Goal: Task Accomplishment & Management: Manage account settings

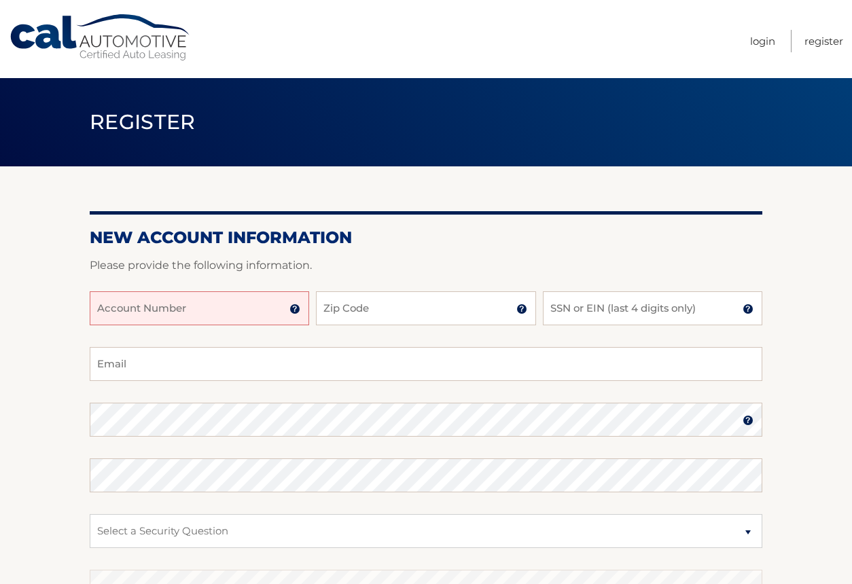
click at [246, 312] on input "Account Number" at bounding box center [199, 308] width 219 height 34
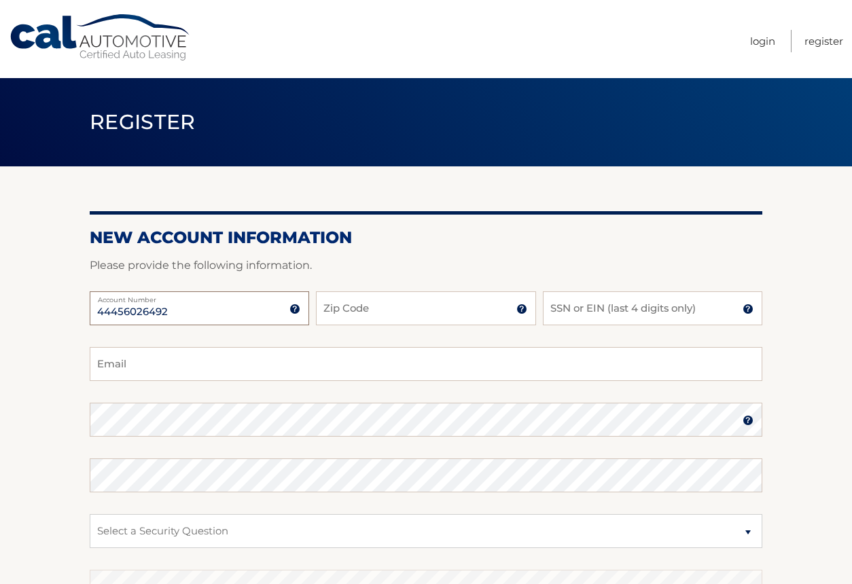
type input "44456026492"
click at [362, 318] on input "Zip Code" at bounding box center [425, 308] width 219 height 34
type input "10573"
type input "cdizzyx@gmail.com"
click at [594, 319] on input "SSN or EIN (last 4 digits only)" at bounding box center [652, 308] width 219 height 34
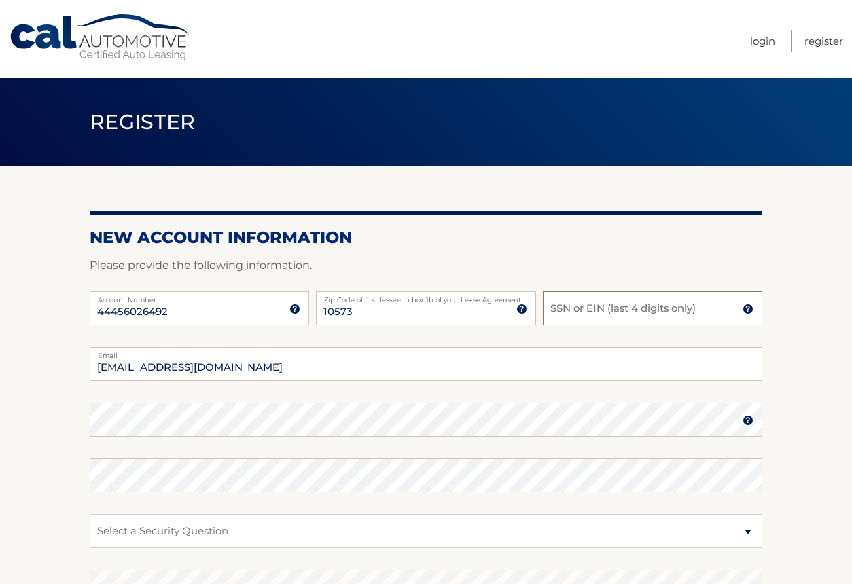
click at [648, 312] on input "SSN or EIN (last 4 digits only)" at bounding box center [652, 308] width 219 height 34
type input "6540"
click at [472, 368] on input "cdizzyx@gmail.com" at bounding box center [426, 364] width 673 height 34
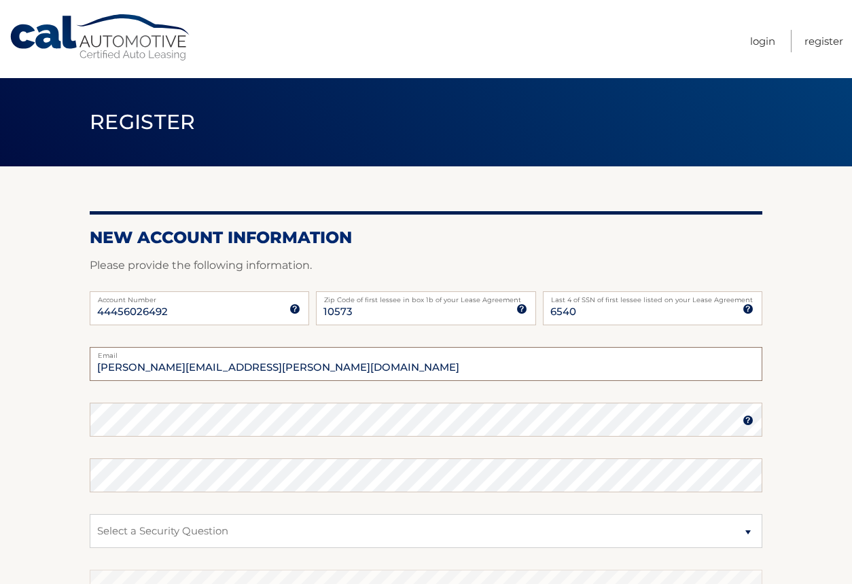
type input "caroline.d.llanos@gmail.com"
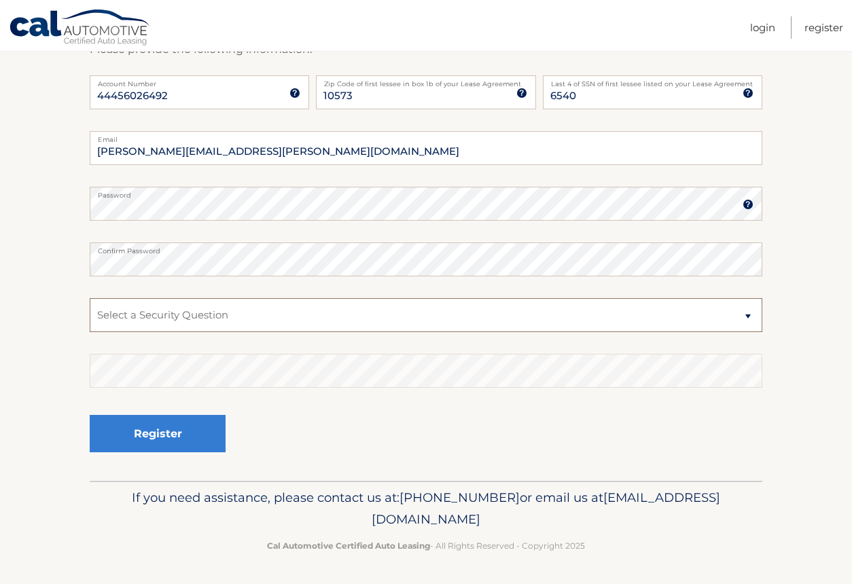
click at [618, 316] on select "Select a Security Question What was the name of your elementary school? What is…" at bounding box center [426, 315] width 673 height 34
select select "2"
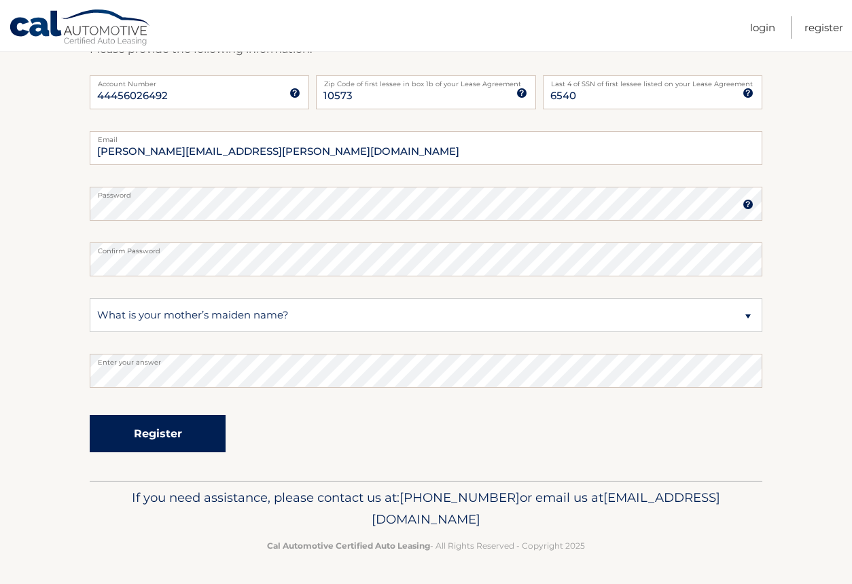
click at [168, 433] on button "Register" at bounding box center [158, 433] width 136 height 37
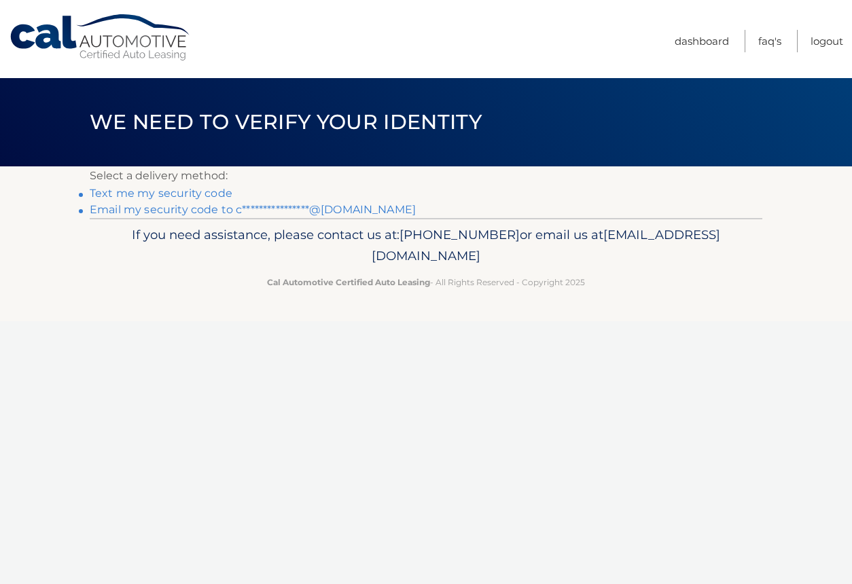
click at [200, 194] on link "Text me my security code" at bounding box center [161, 193] width 143 height 13
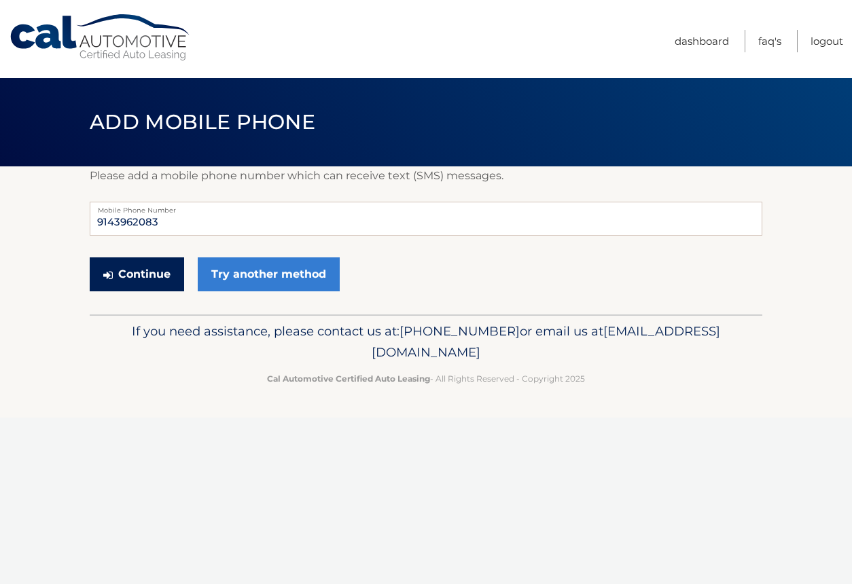
click at [160, 276] on button "Continue" at bounding box center [137, 274] width 94 height 34
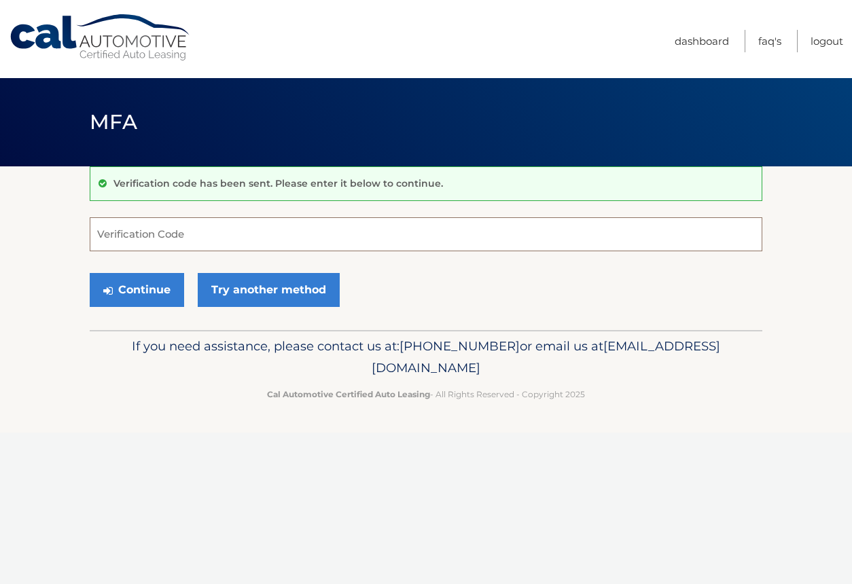
click at [242, 229] on input "Verification Code" at bounding box center [426, 234] width 673 height 34
type input "232421"
click at [151, 296] on button "Continue" at bounding box center [137, 290] width 94 height 34
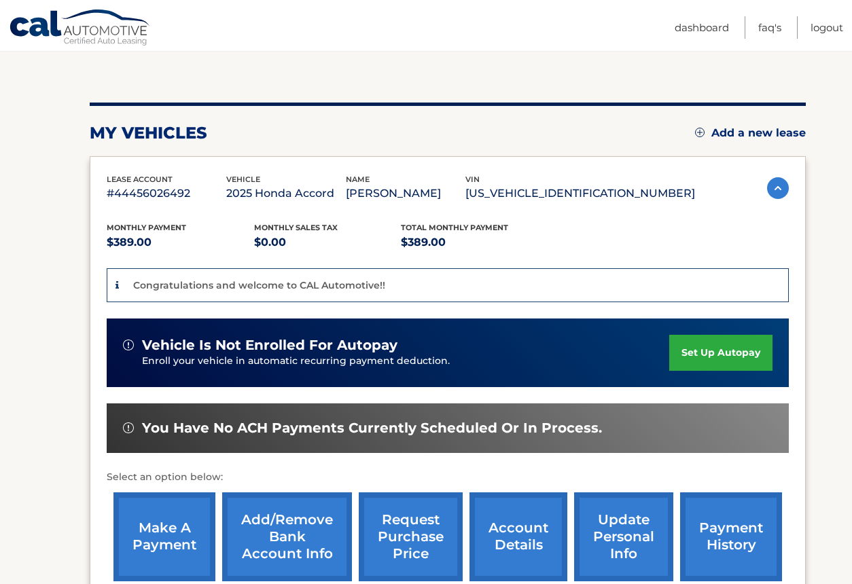
scroll to position [128, 0]
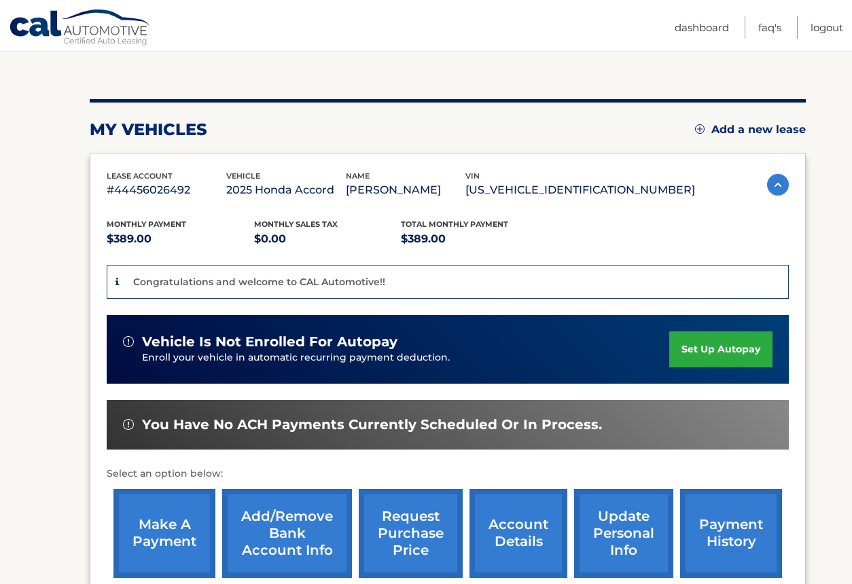
click at [168, 283] on p "Congratulations and welcome to CAL Automotive!!" at bounding box center [259, 282] width 252 height 12
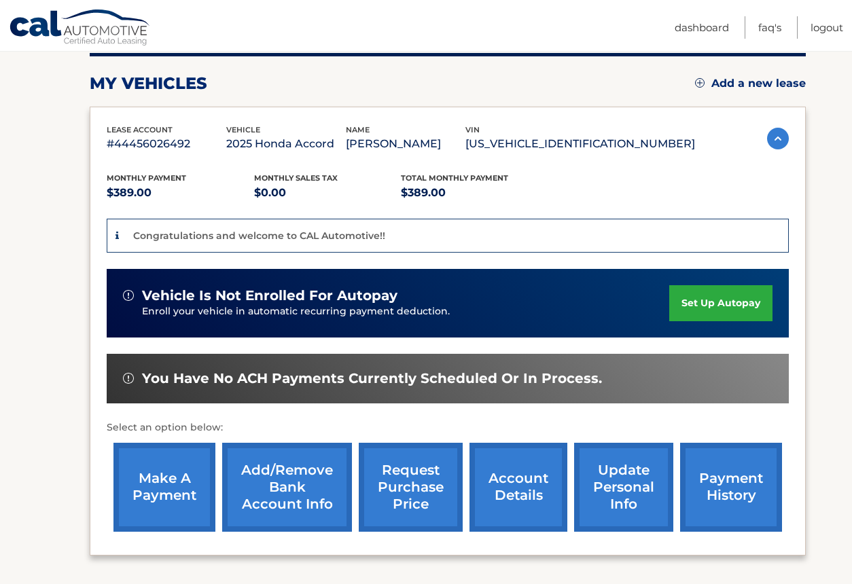
scroll to position [177, 0]
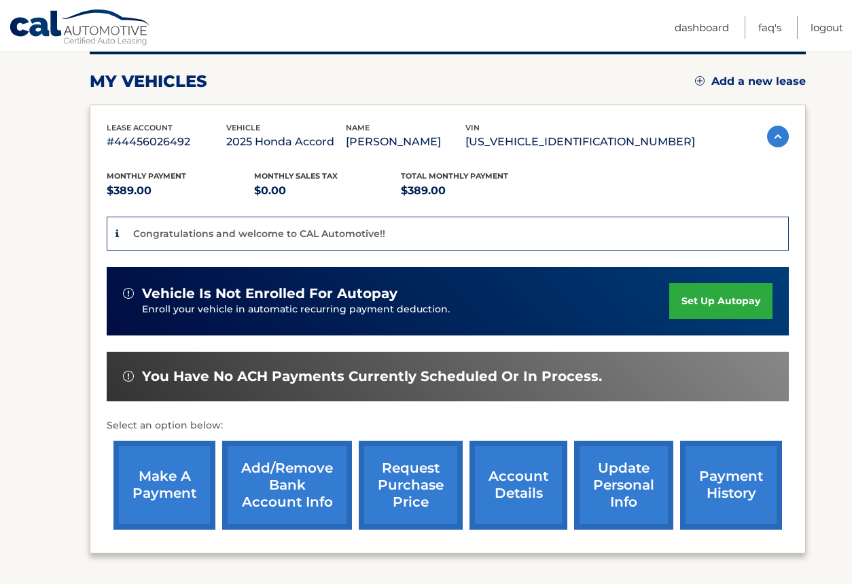
click at [700, 306] on link "set up autopay" at bounding box center [720, 301] width 103 height 36
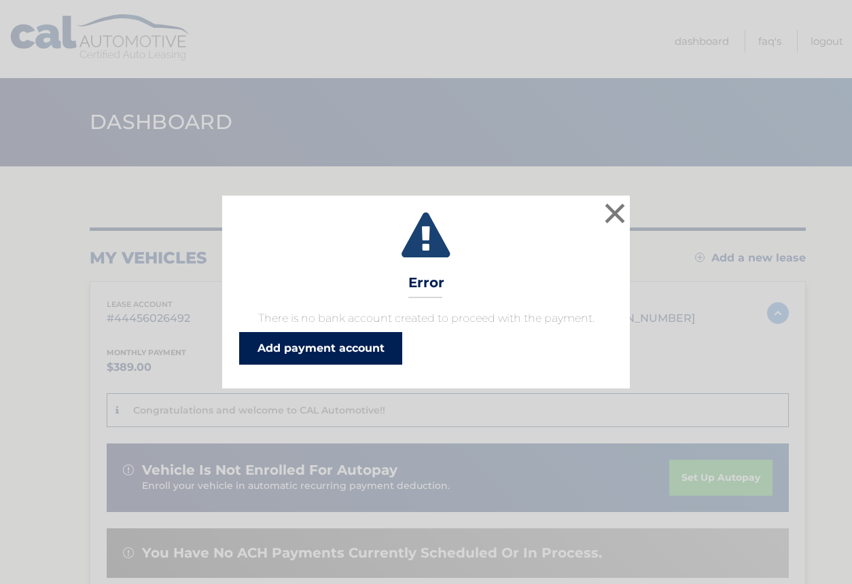
click at [351, 359] on link "Add payment account" at bounding box center [320, 348] width 163 height 33
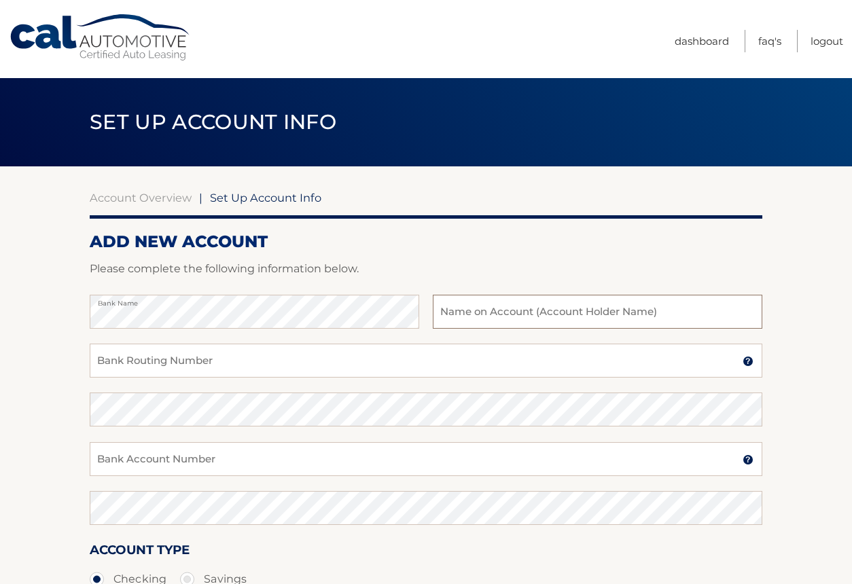
click at [478, 308] on input "text" at bounding box center [597, 312] width 329 height 34
type input "[PERSON_NAME]"
click at [178, 362] on input "Bank Routing Number" at bounding box center [426, 361] width 673 height 34
click at [135, 369] on input "Bank Routing Number" at bounding box center [426, 361] width 673 height 34
type input "021000021"
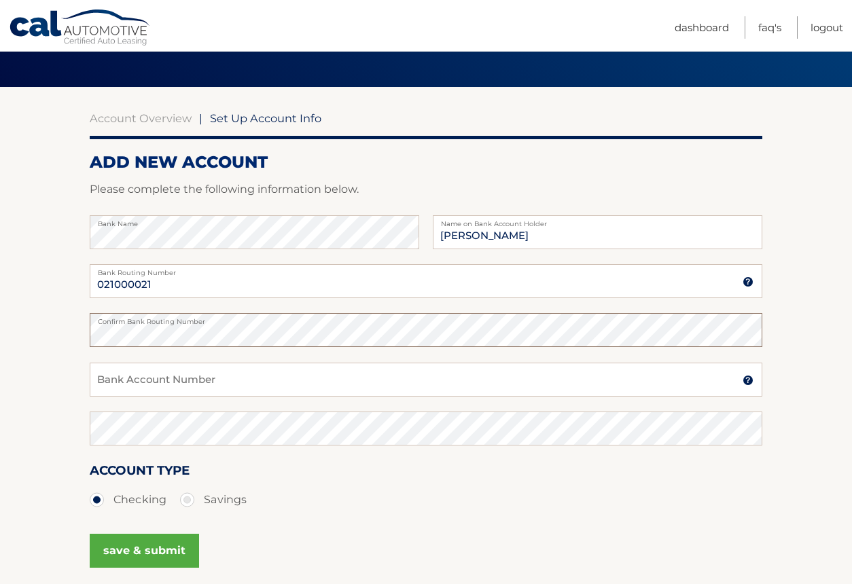
scroll to position [93, 0]
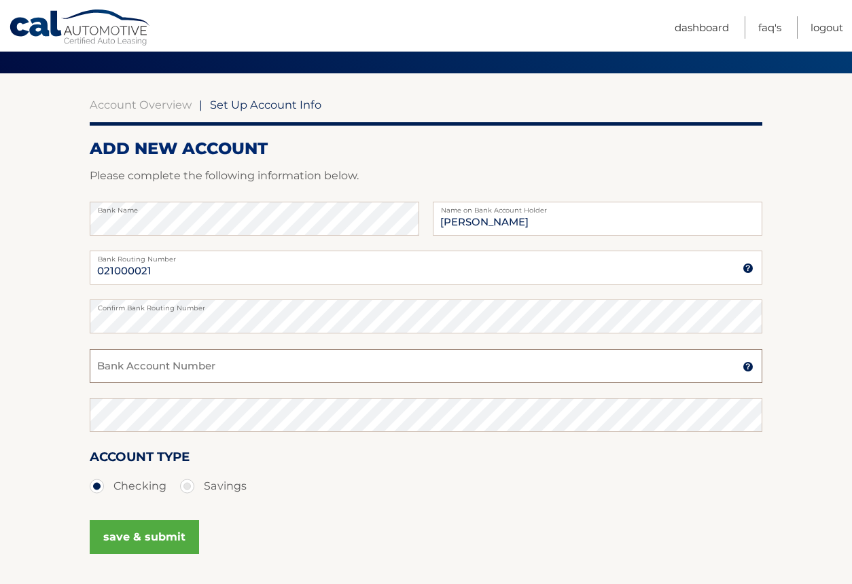
click at [207, 370] on input "Bank Account Number" at bounding box center [426, 366] width 673 height 34
type input "619903813"
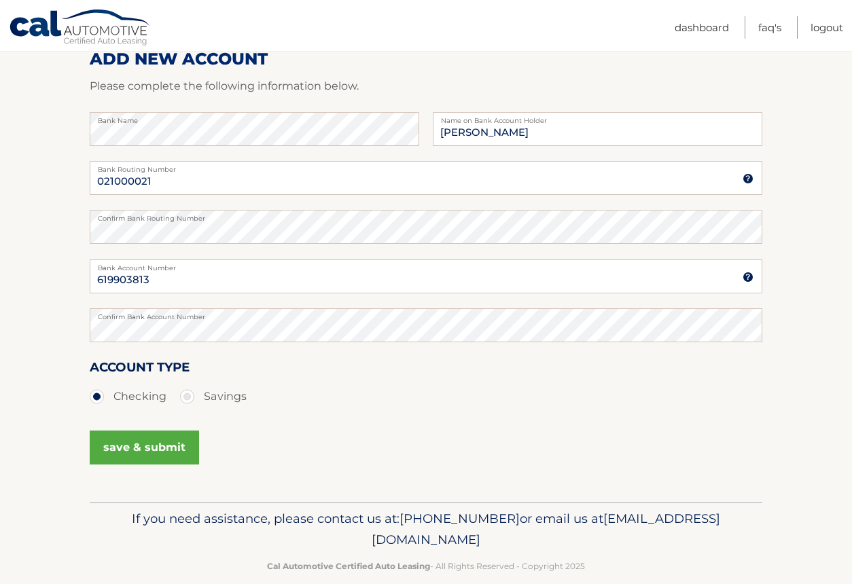
click at [143, 450] on button "save & submit" at bounding box center [144, 448] width 109 height 34
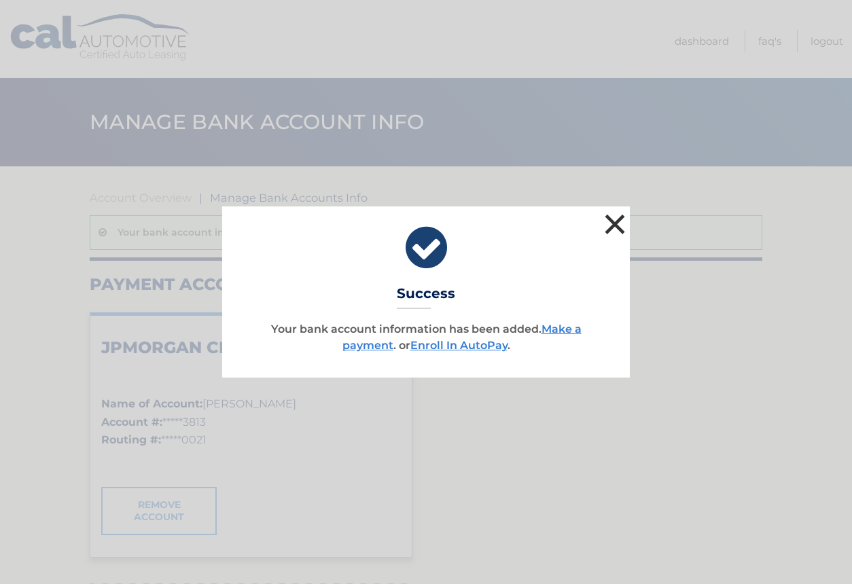
click at [616, 216] on button "×" at bounding box center [614, 224] width 27 height 27
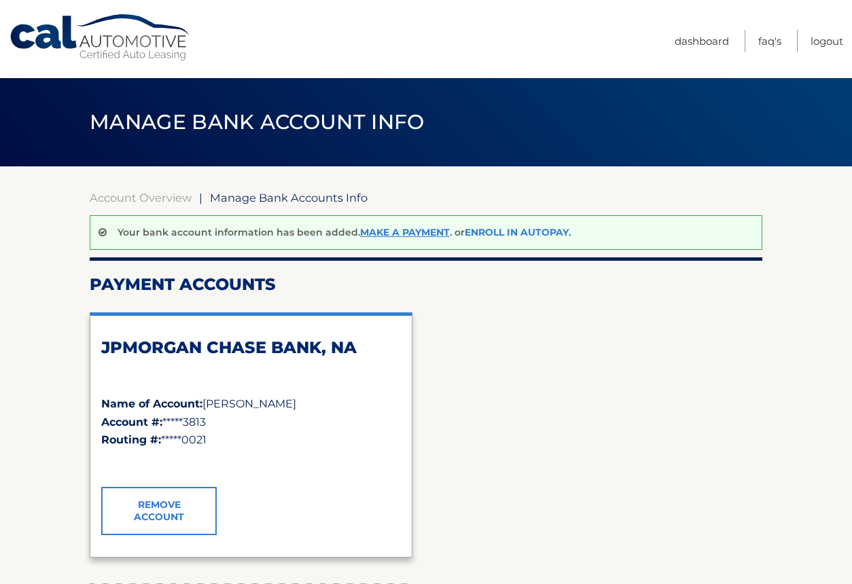
click at [511, 231] on link "Enroll In AutoPay" at bounding box center [517, 232] width 104 height 12
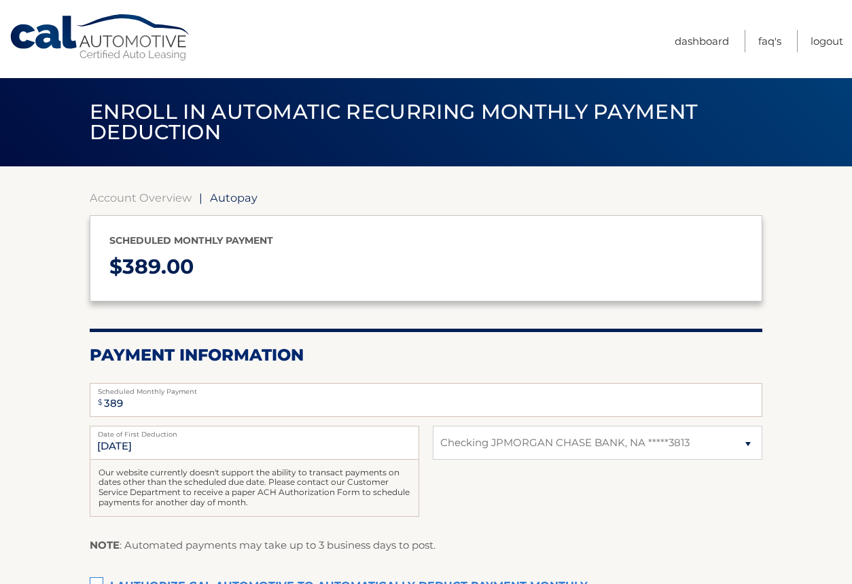
select select "N2YzYmI1NDctNTY5My00ZDU0LWE5YjktOWE0NDNmZjBjZmNk"
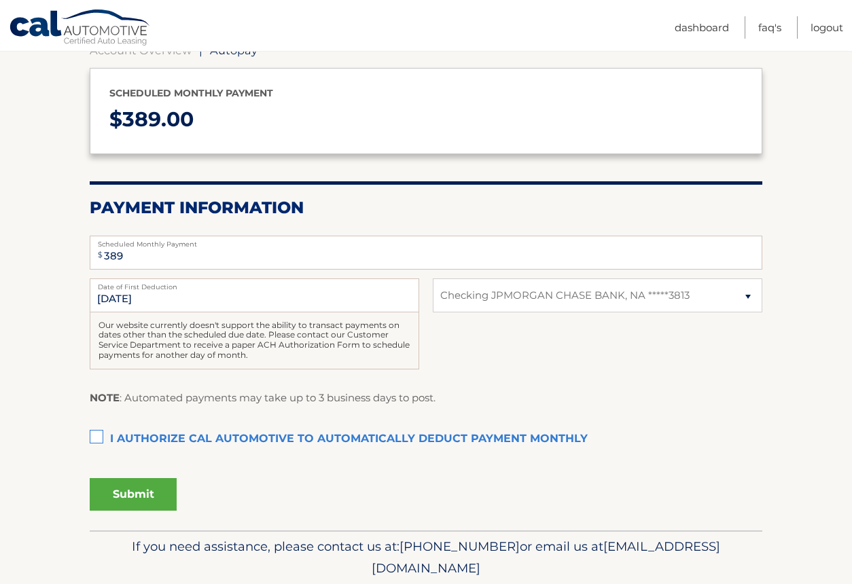
scroll to position [151, 0]
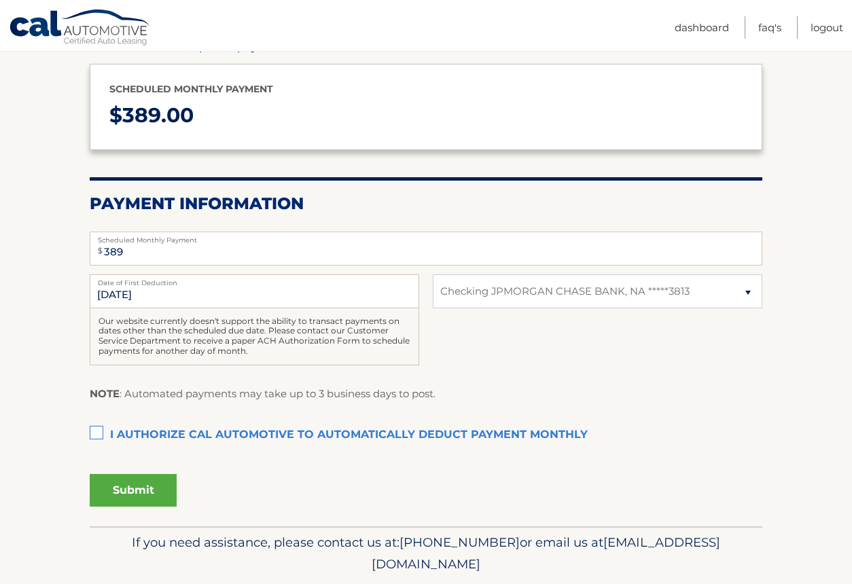
click at [88, 431] on section "Account Overview | Autopay Scheduled monthly payment $ 389.00 Payment Informati…" at bounding box center [426, 271] width 852 height 512
click at [99, 433] on label "I authorize cal automotive to automatically deduct payment monthly This checkbo…" at bounding box center [426, 435] width 673 height 27
click at [0, 0] on input "I authorize cal automotive to automatically deduct payment monthly This checkbo…" at bounding box center [0, 0] width 0 height 0
click at [119, 484] on button "Submit" at bounding box center [133, 490] width 87 height 33
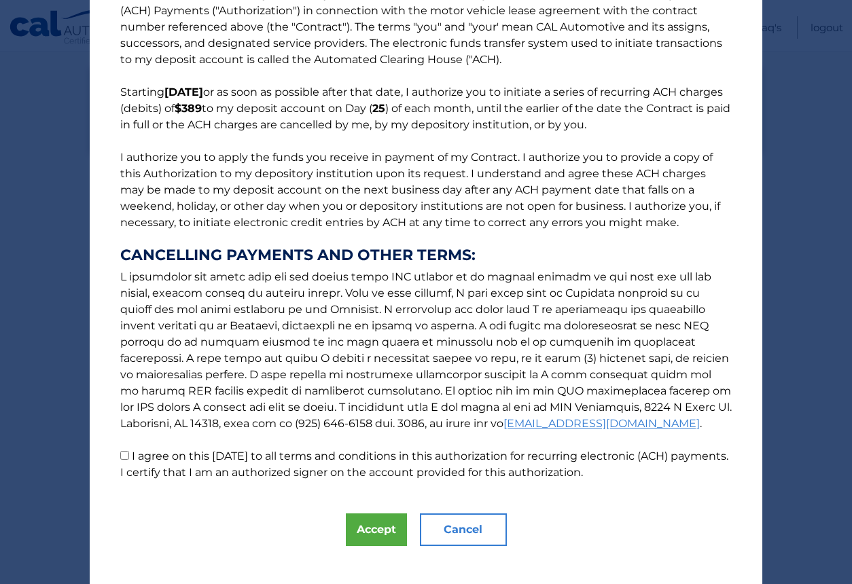
scroll to position [46, 0]
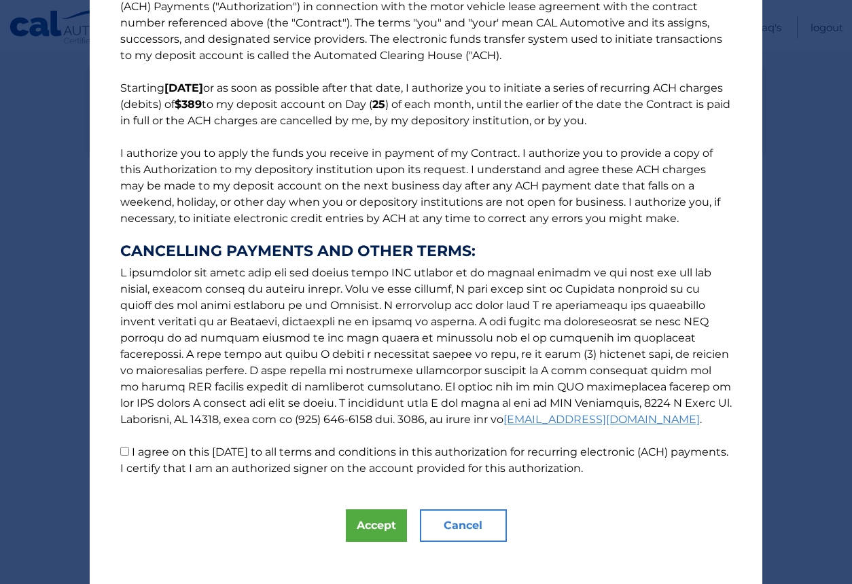
click at [457, 529] on button "Cancel" at bounding box center [463, 526] width 87 height 33
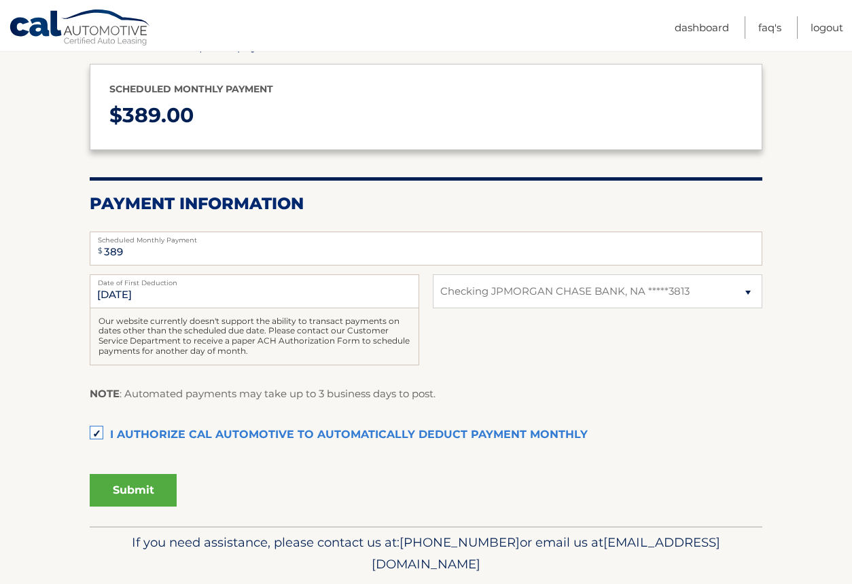
scroll to position [0, 0]
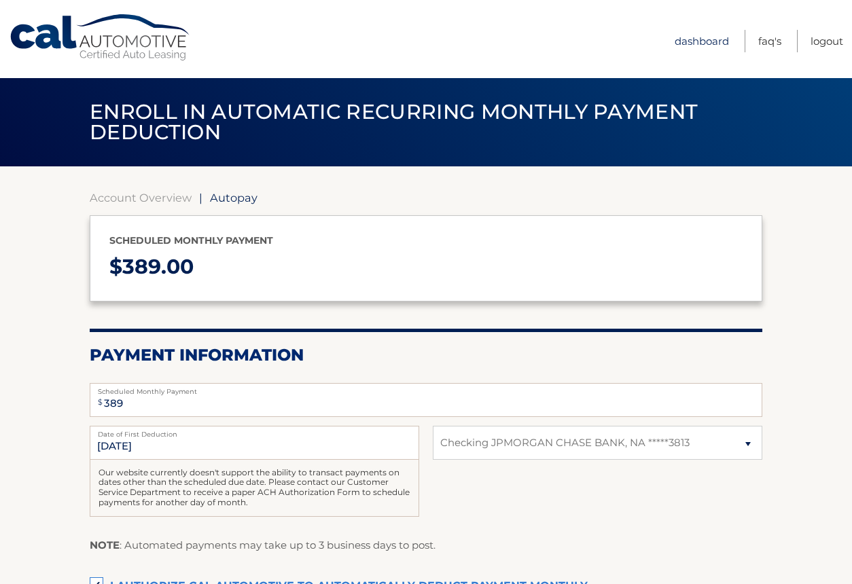
click at [694, 50] on link "Dashboard" at bounding box center [702, 41] width 54 height 22
click at [690, 37] on link "Dashboard" at bounding box center [702, 41] width 54 height 22
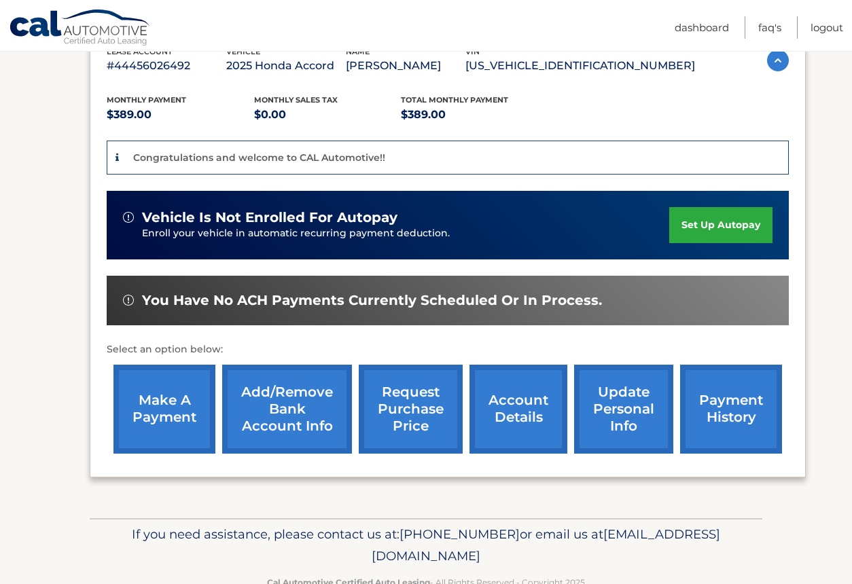
scroll to position [254, 0]
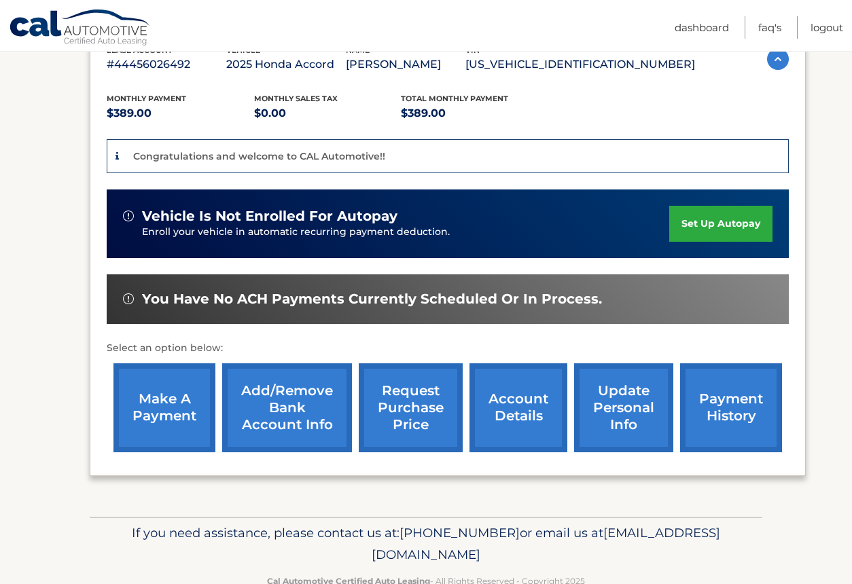
click at [138, 401] on link "make a payment" at bounding box center [164, 407] width 102 height 89
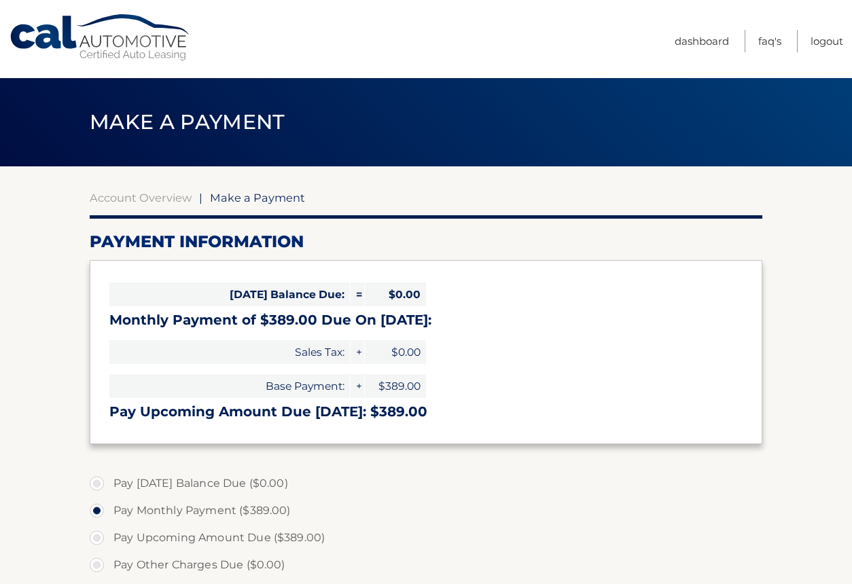
select select "N2YzYmI1NDctNTY5My00ZDU0LWE5YjktOWE0NDNmZjBjZmNk"
click at [824, 41] on link "Logout" at bounding box center [826, 41] width 33 height 22
